Goal: Complete application form

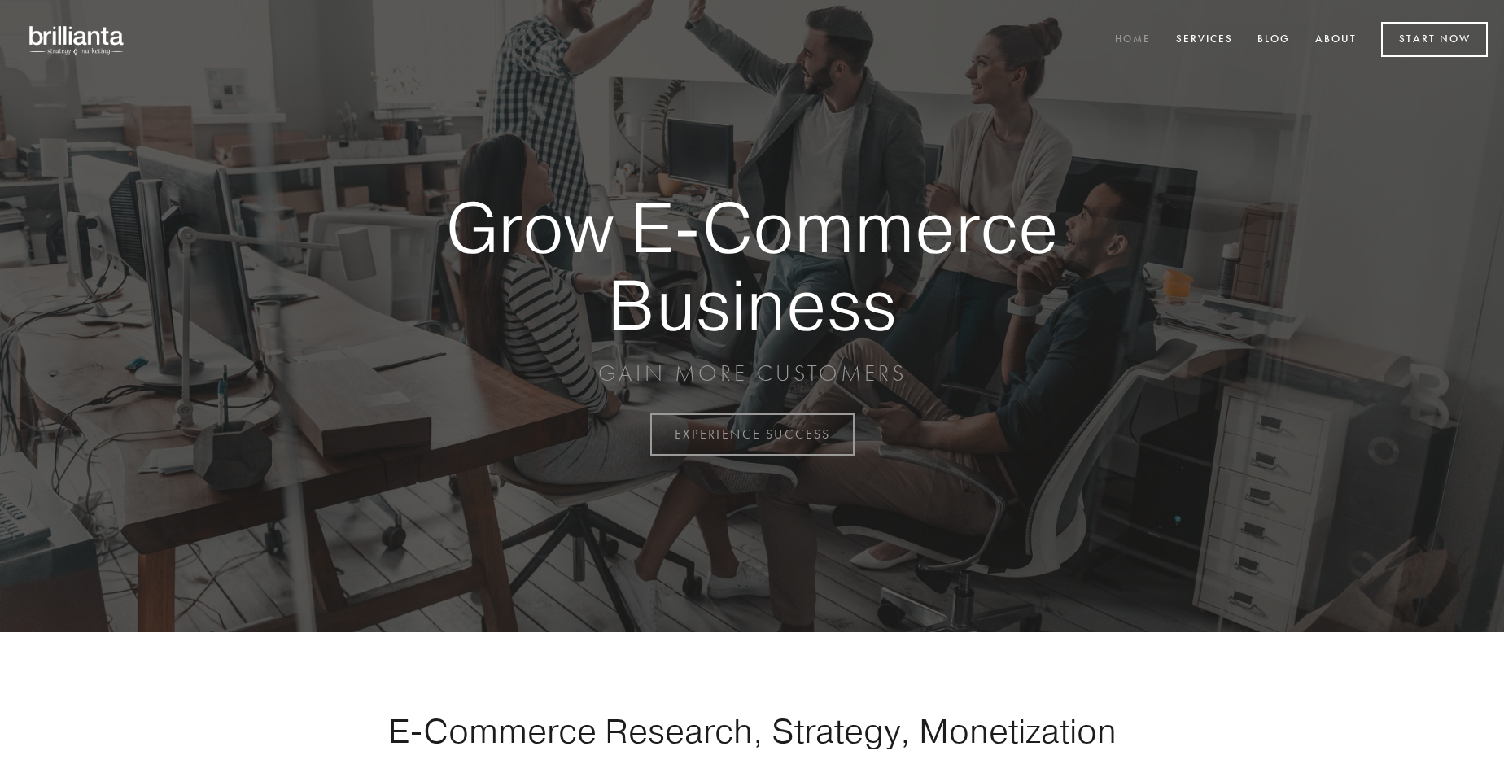
scroll to position [4266, 0]
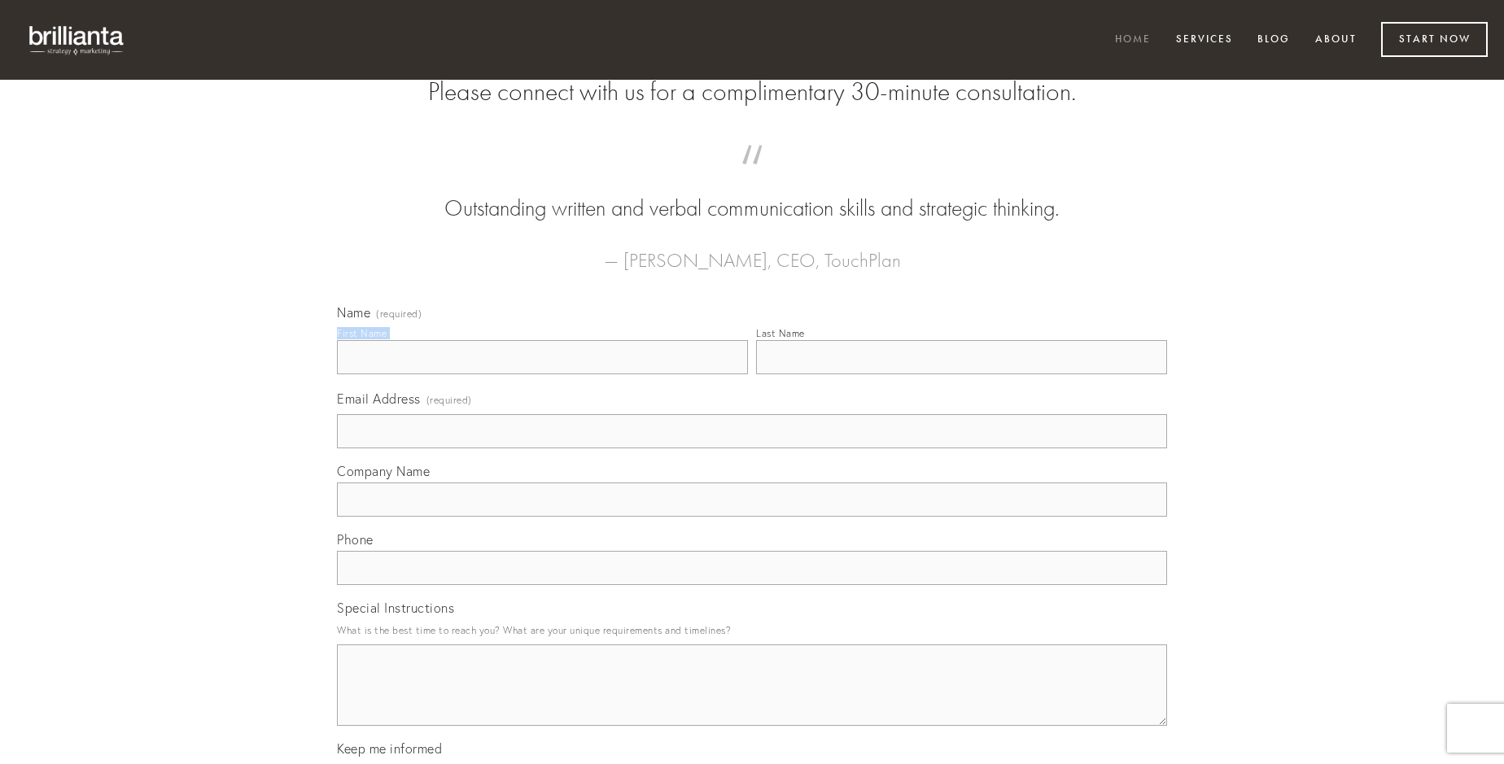
type input "[PERSON_NAME]"
click at [961, 374] on input "Last Name" at bounding box center [961, 357] width 411 height 34
type input "[PERSON_NAME]"
click at [752, 448] on input "Email Address (required)" at bounding box center [752, 431] width 830 height 34
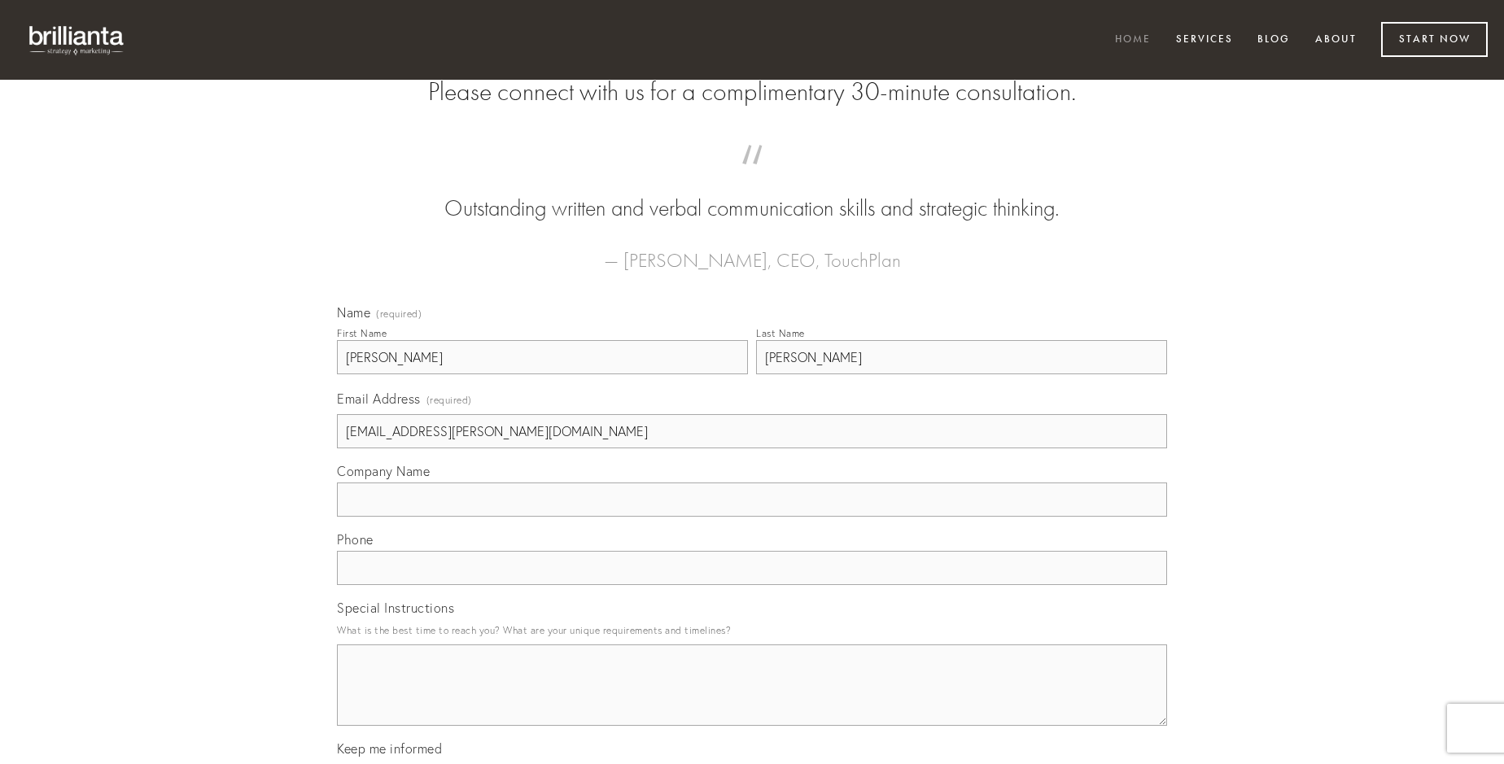
type input "[EMAIL_ADDRESS][PERSON_NAME][DOMAIN_NAME]"
click at [752, 517] on input "Company Name" at bounding box center [752, 500] width 830 height 34
type input "advoco"
click at [752, 585] on input "text" at bounding box center [752, 568] width 830 height 34
click at [752, 700] on textarea "Special Instructions" at bounding box center [752, 685] width 830 height 81
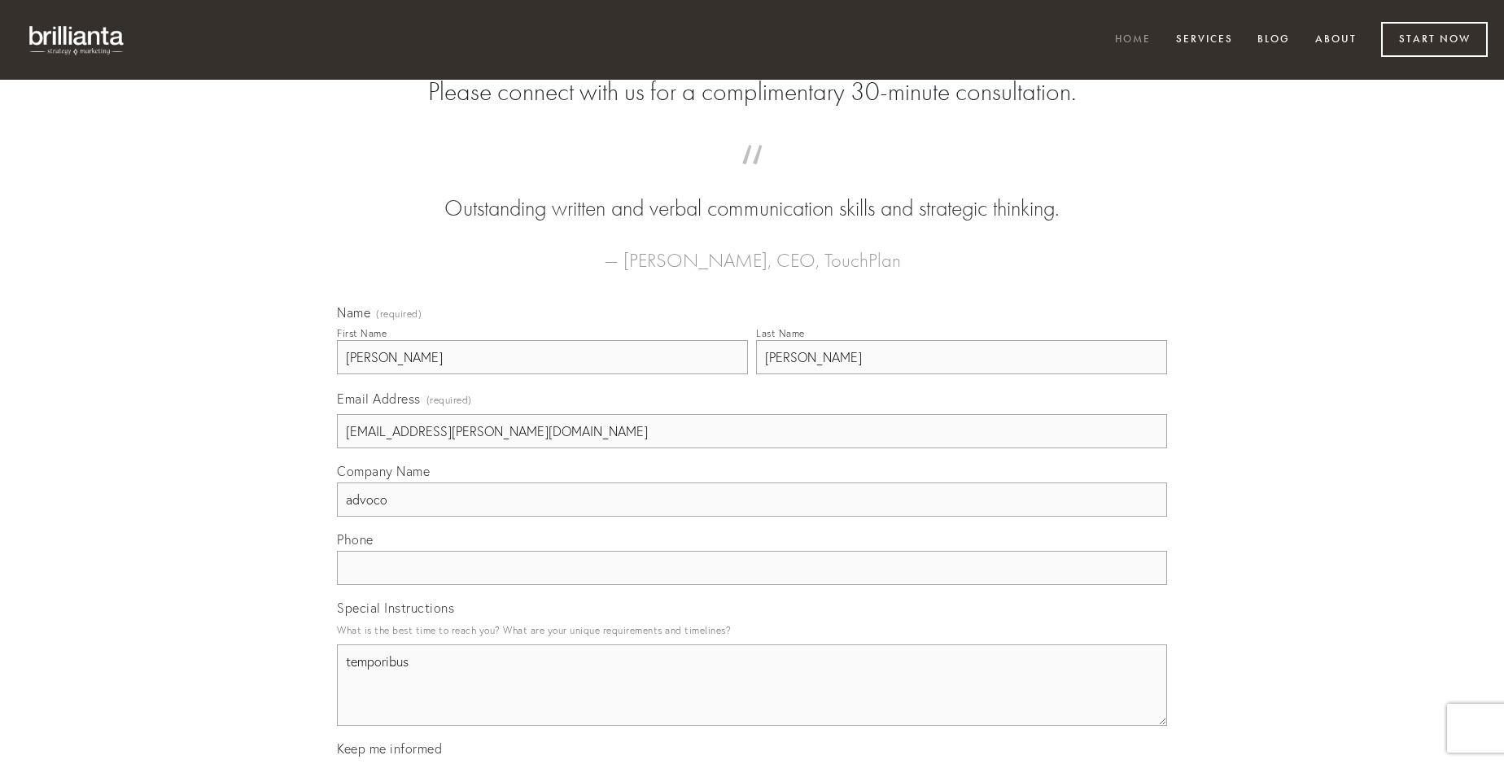
type textarea "temporibus"
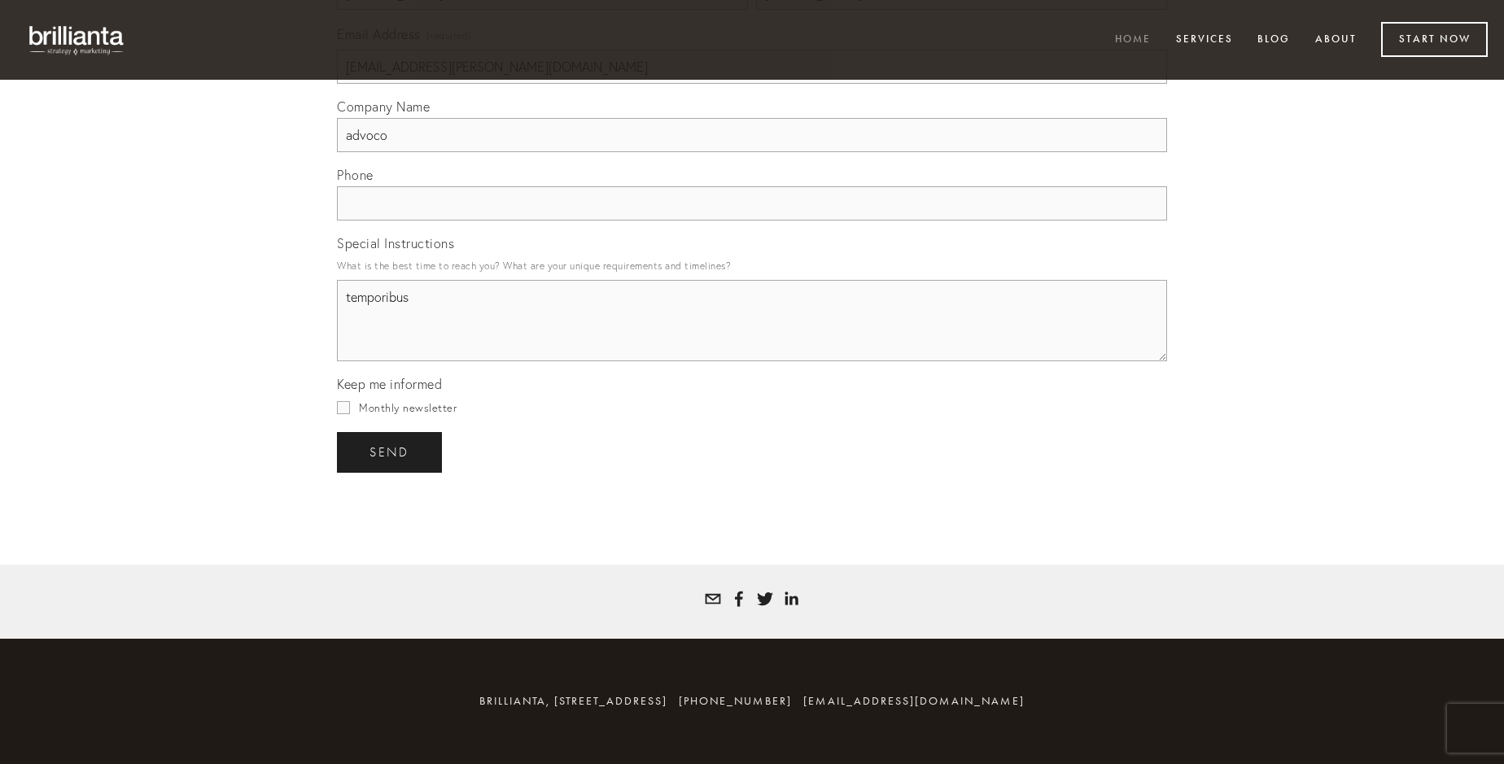
click at [391, 452] on span "send" at bounding box center [390, 452] width 40 height 15
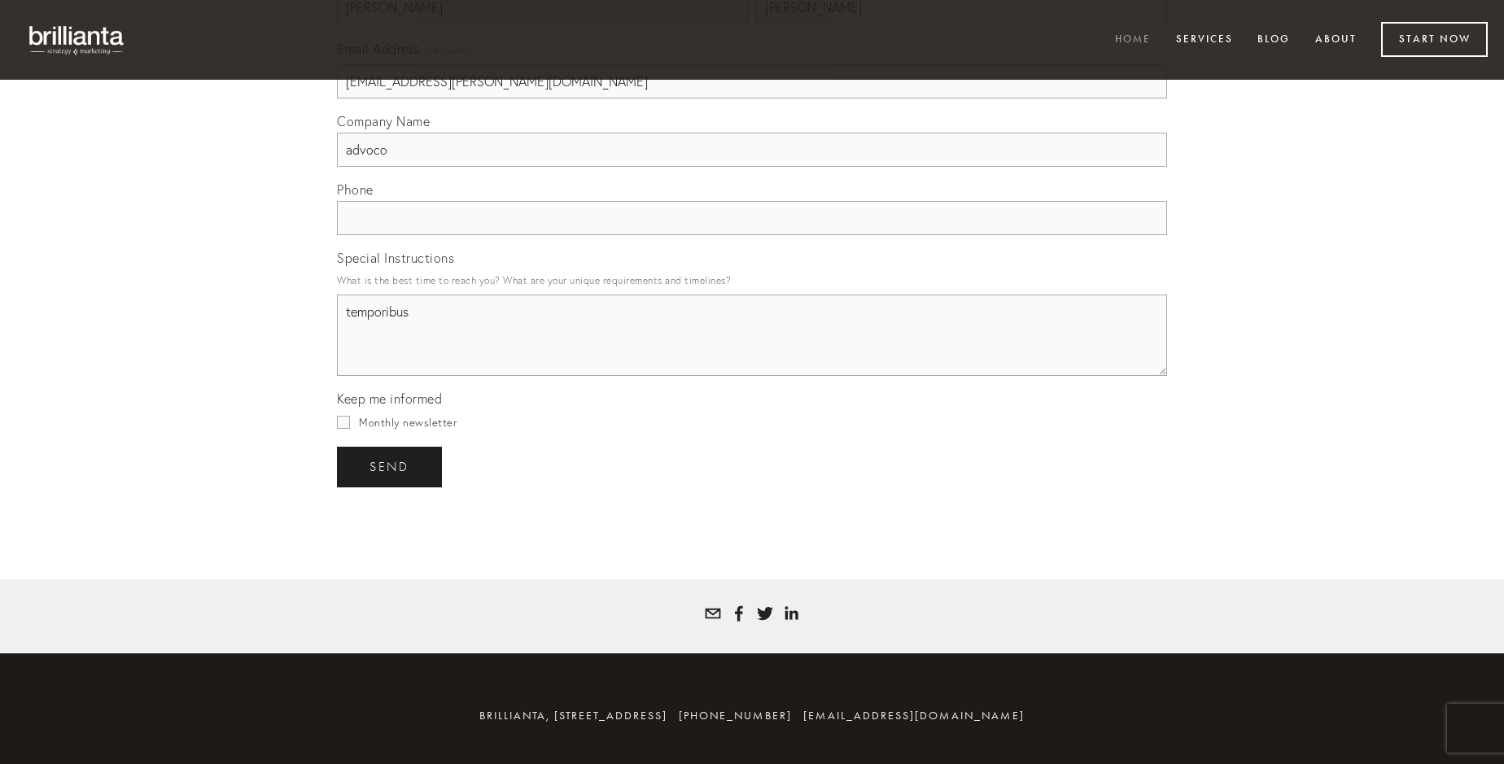
scroll to position [4218, 0]
